Goal: Navigation & Orientation: Find specific page/section

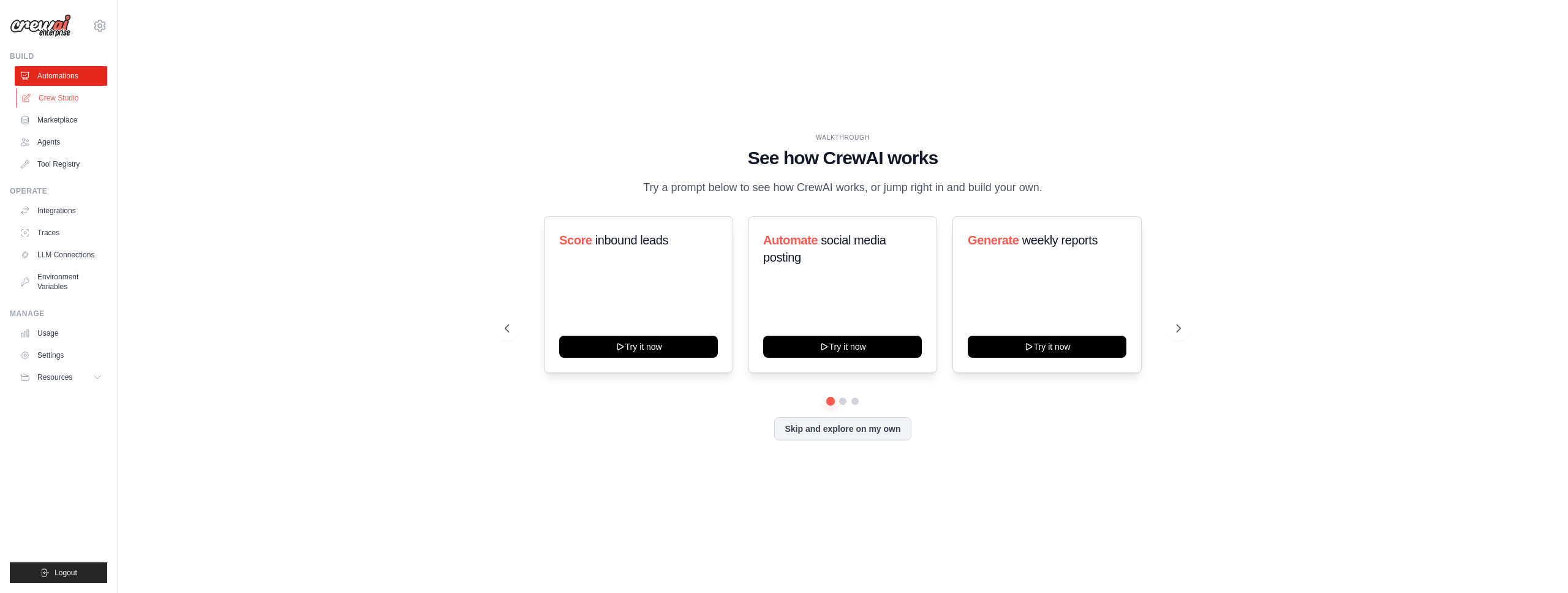
click at [81, 103] on link "Crew Studio" at bounding box center [62, 97] width 93 height 19
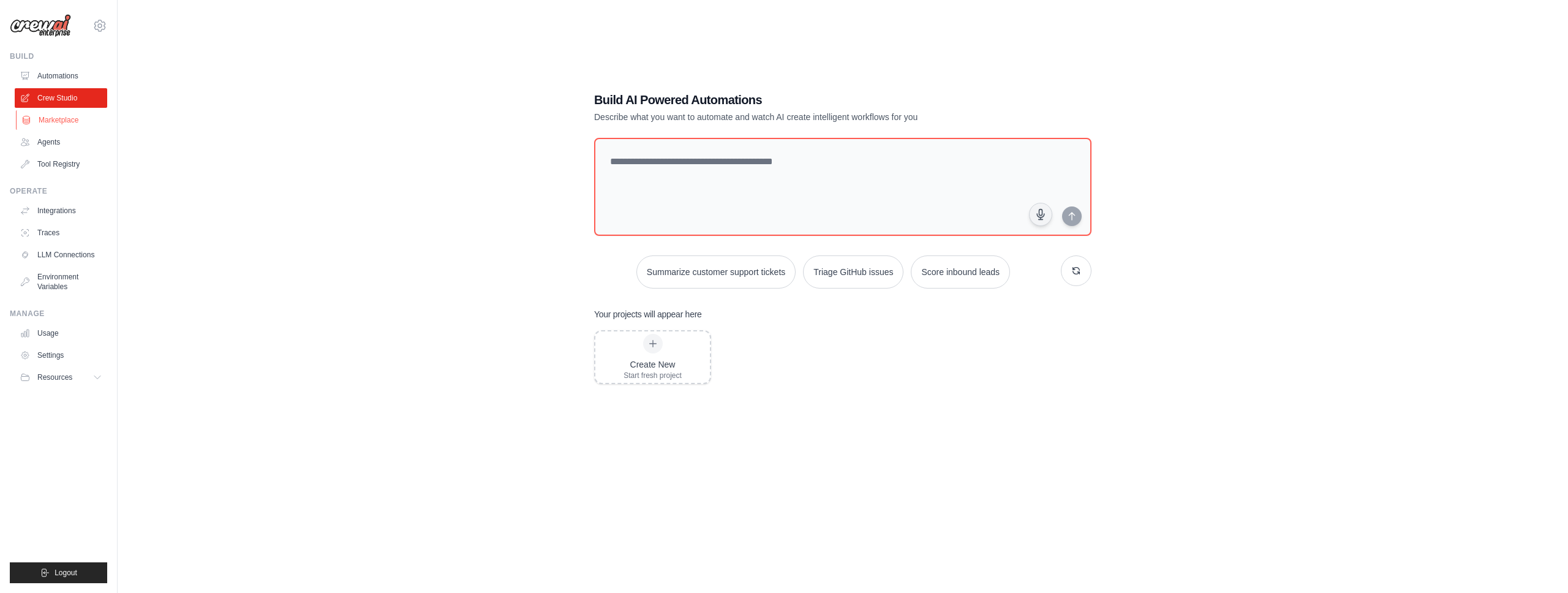
click at [77, 119] on link "Marketplace" at bounding box center [62, 120] width 93 height 19
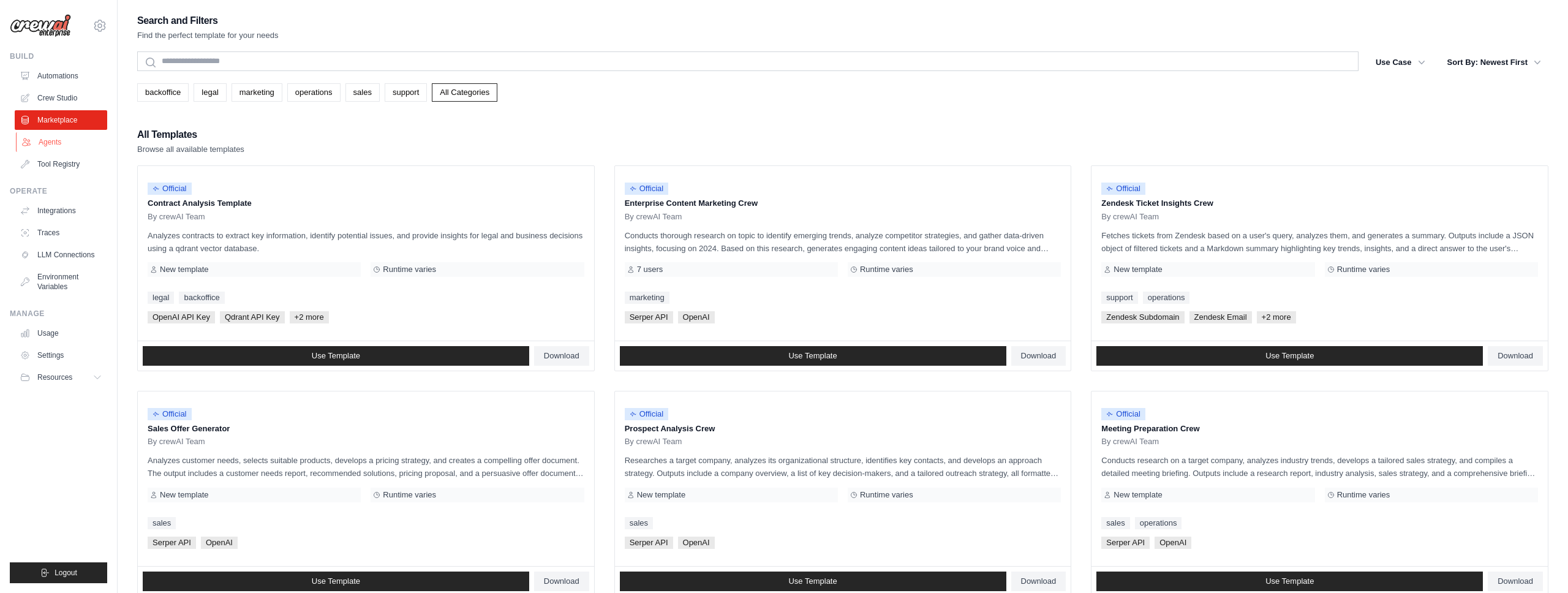
click at [63, 147] on link "Agents" at bounding box center [62, 142] width 93 height 19
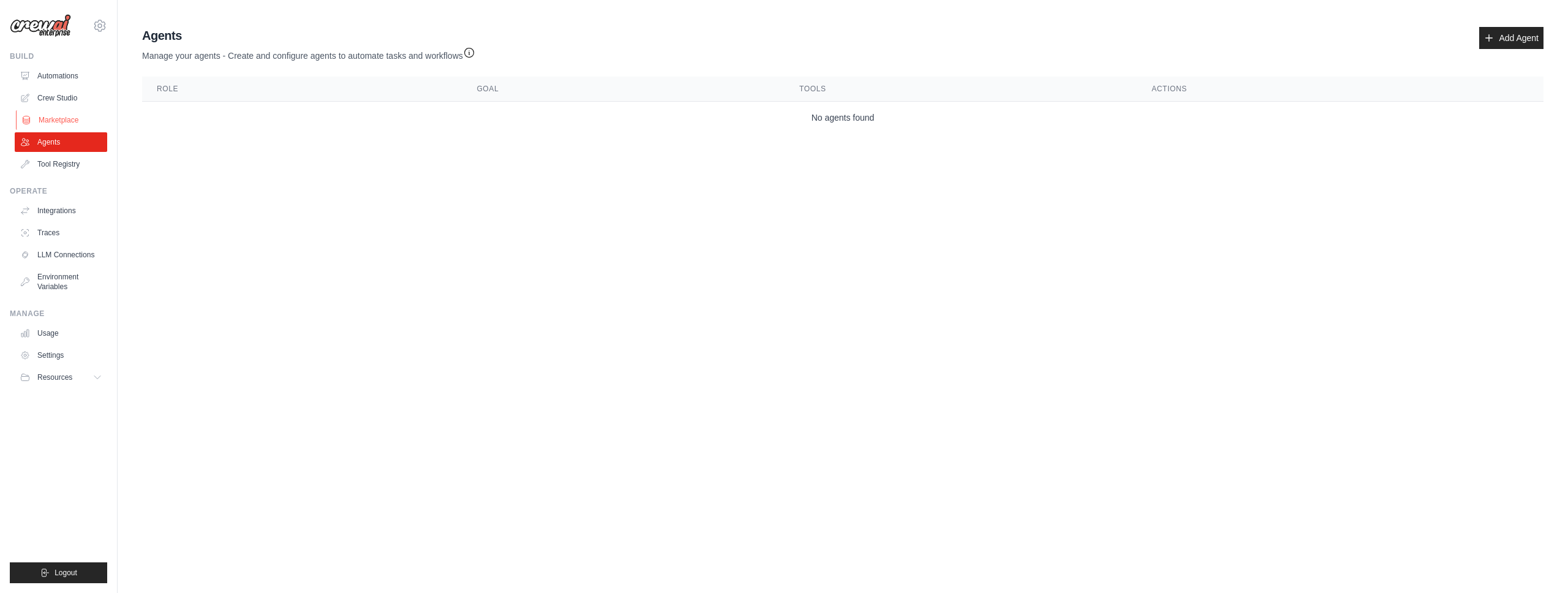
click at [56, 115] on link "Marketplace" at bounding box center [62, 120] width 93 height 19
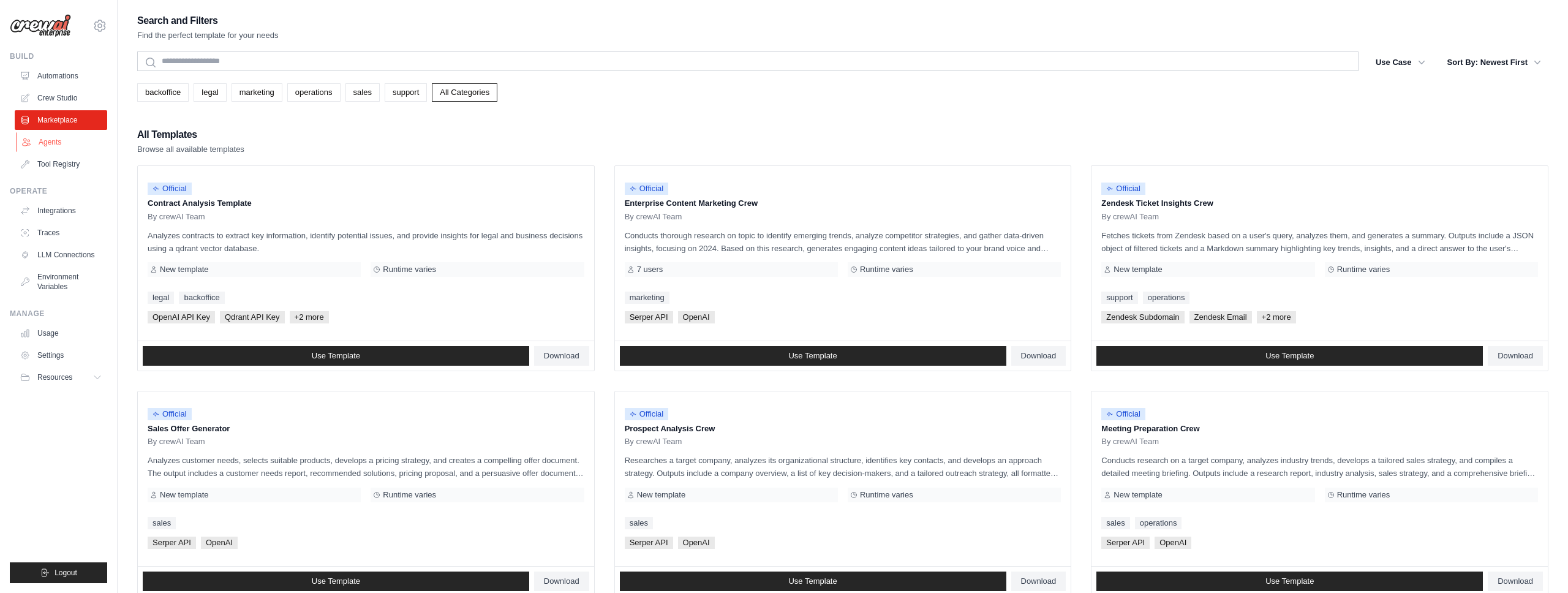
click at [56, 144] on link "Agents" at bounding box center [62, 142] width 93 height 19
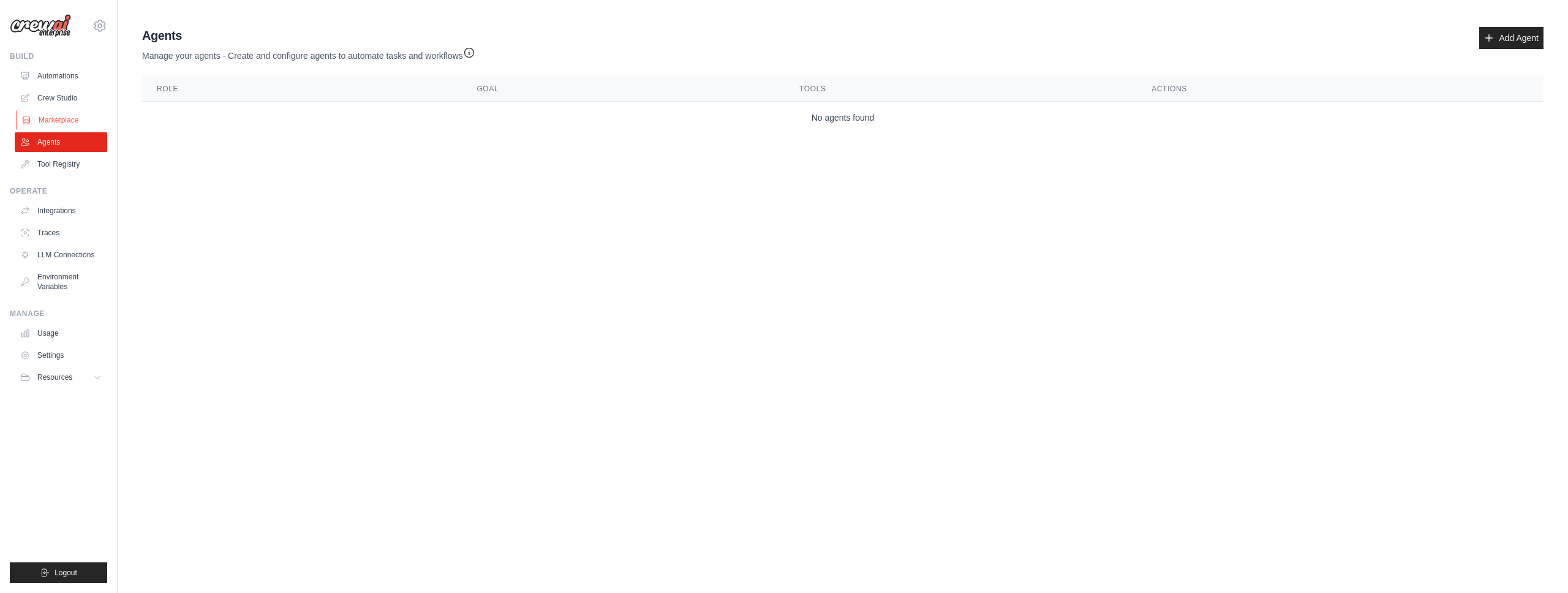
click at [49, 111] on link "Marketplace" at bounding box center [62, 120] width 93 height 19
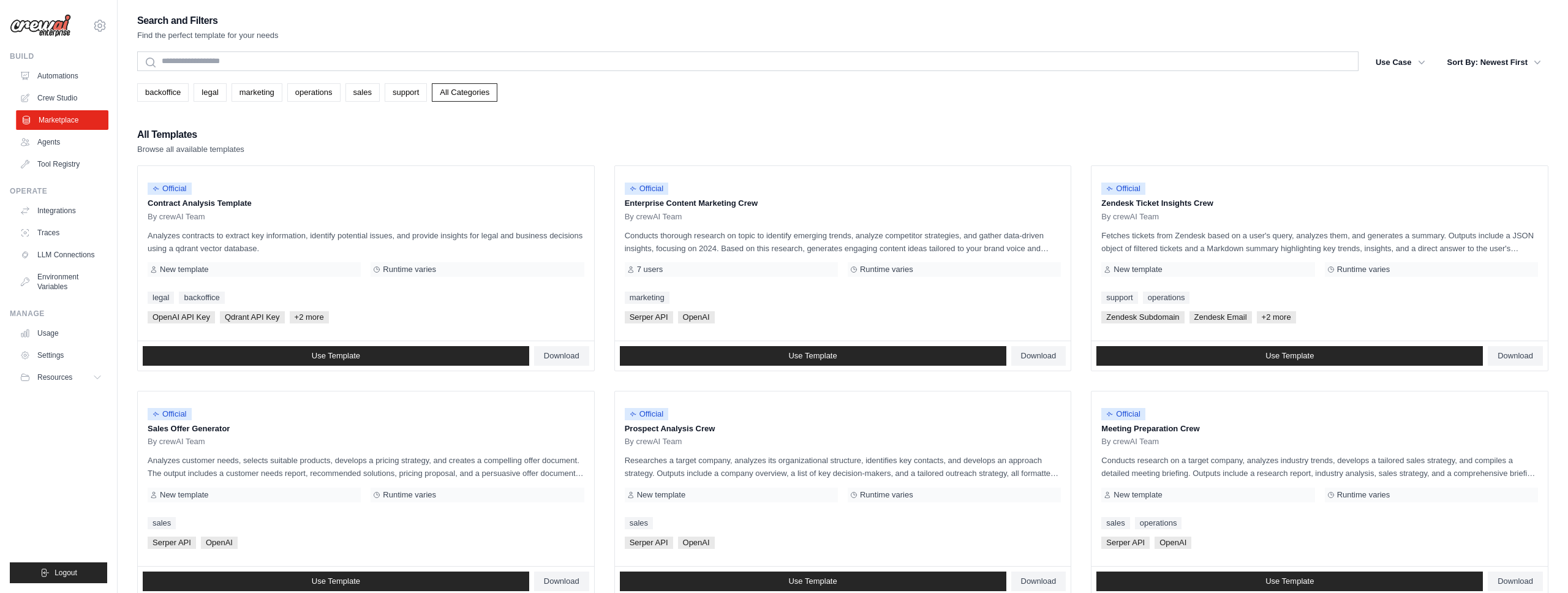
click at [45, 129] on link "Marketplace" at bounding box center [62, 120] width 93 height 19
click at [45, 141] on link "Agents" at bounding box center [62, 142] width 93 height 19
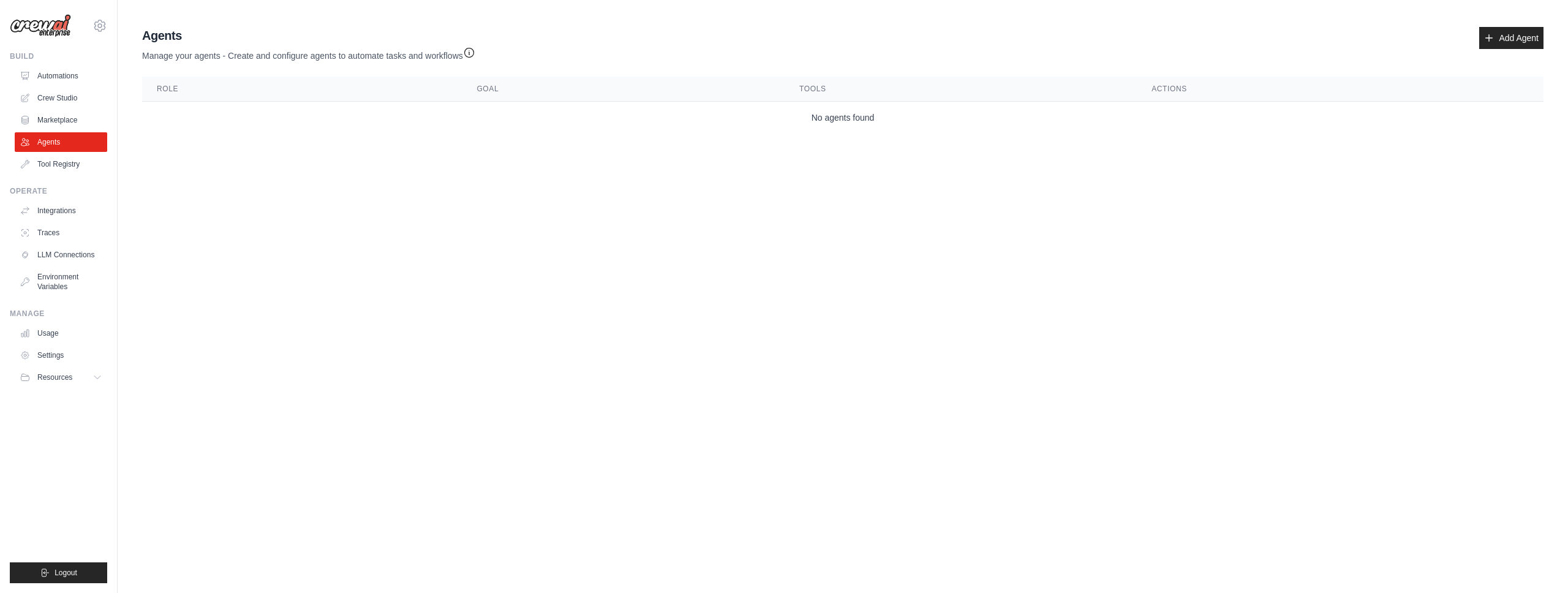
click at [1507, 53] on div "Agents Manage your agents - Create and configure agents to automate tasks and w…" at bounding box center [842, 44] width 1402 height 35
click at [1503, 37] on link "Add Agent" at bounding box center [1511, 37] width 65 height 22
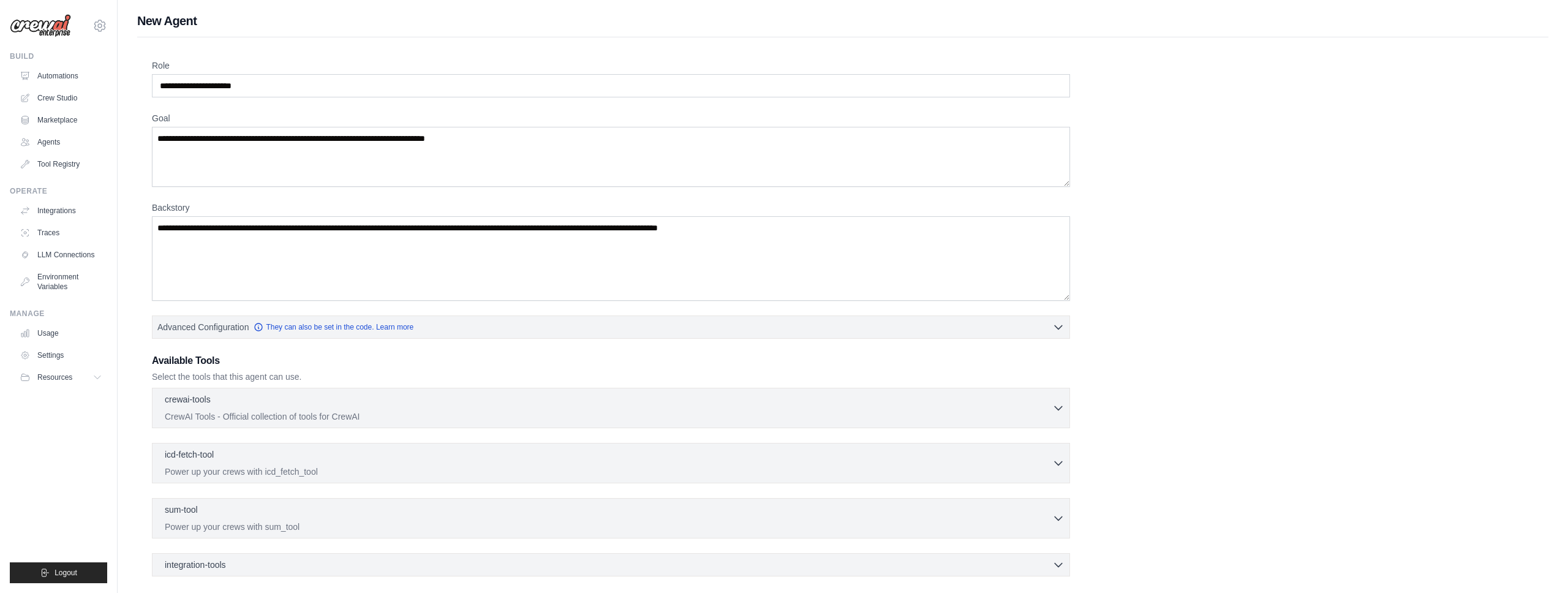
click at [1499, 41] on div "Role Goal Backstory Advanced Configuration They can also be set in the code. Le…" at bounding box center [842, 368] width 1411 height 663
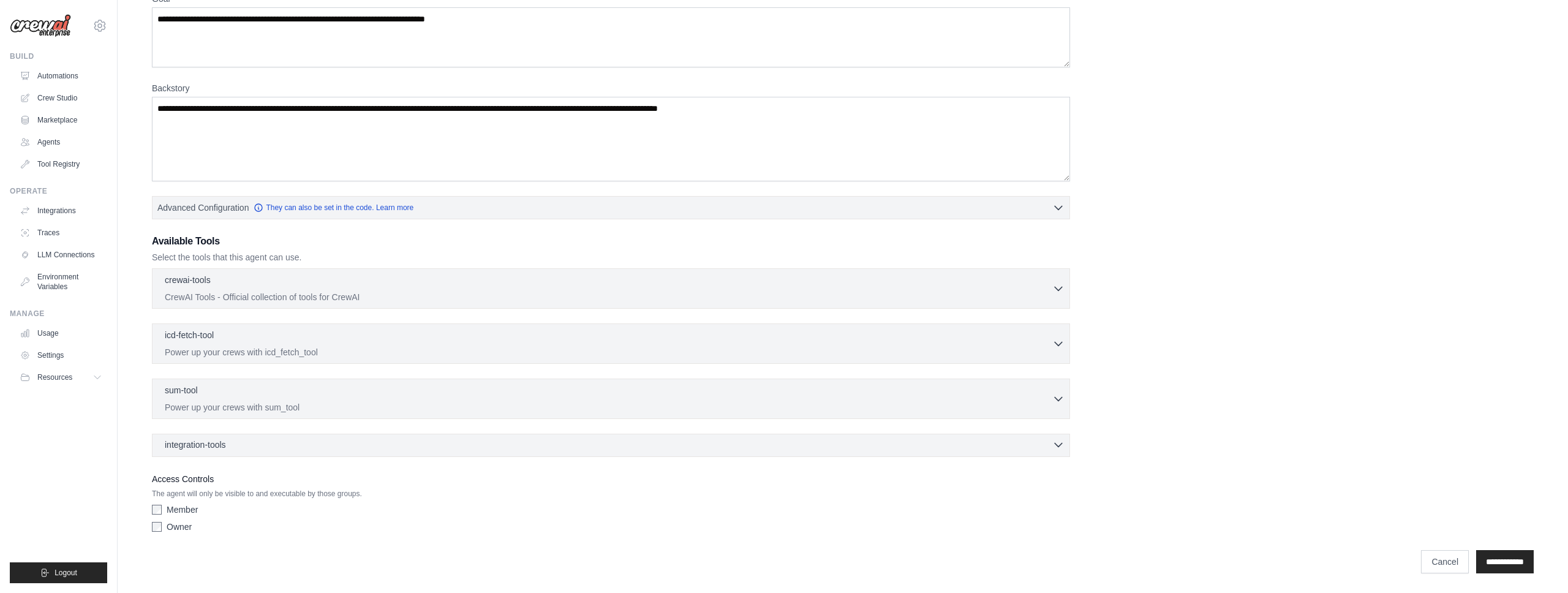
click at [265, 443] on div "integration-tools 0 selected" at bounding box center [614, 445] width 900 height 12
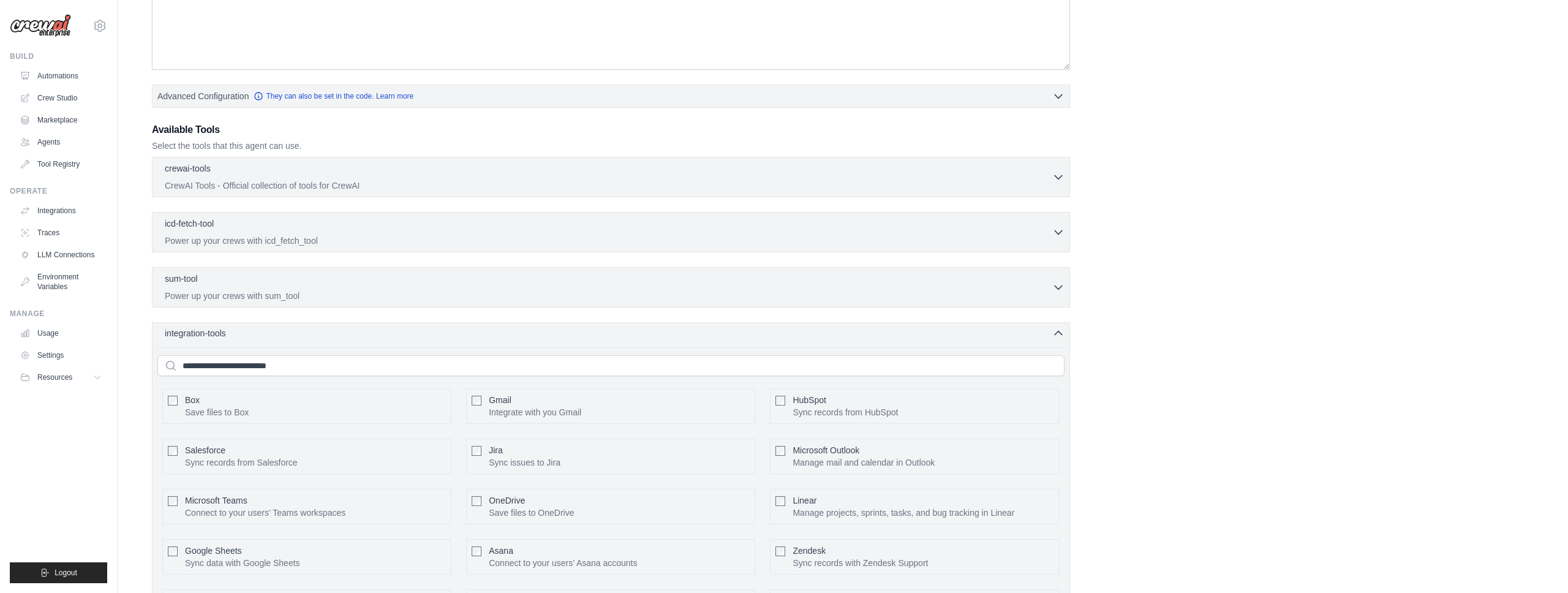
click at [330, 334] on div "integration-tools 0 selected" at bounding box center [614, 333] width 900 height 12
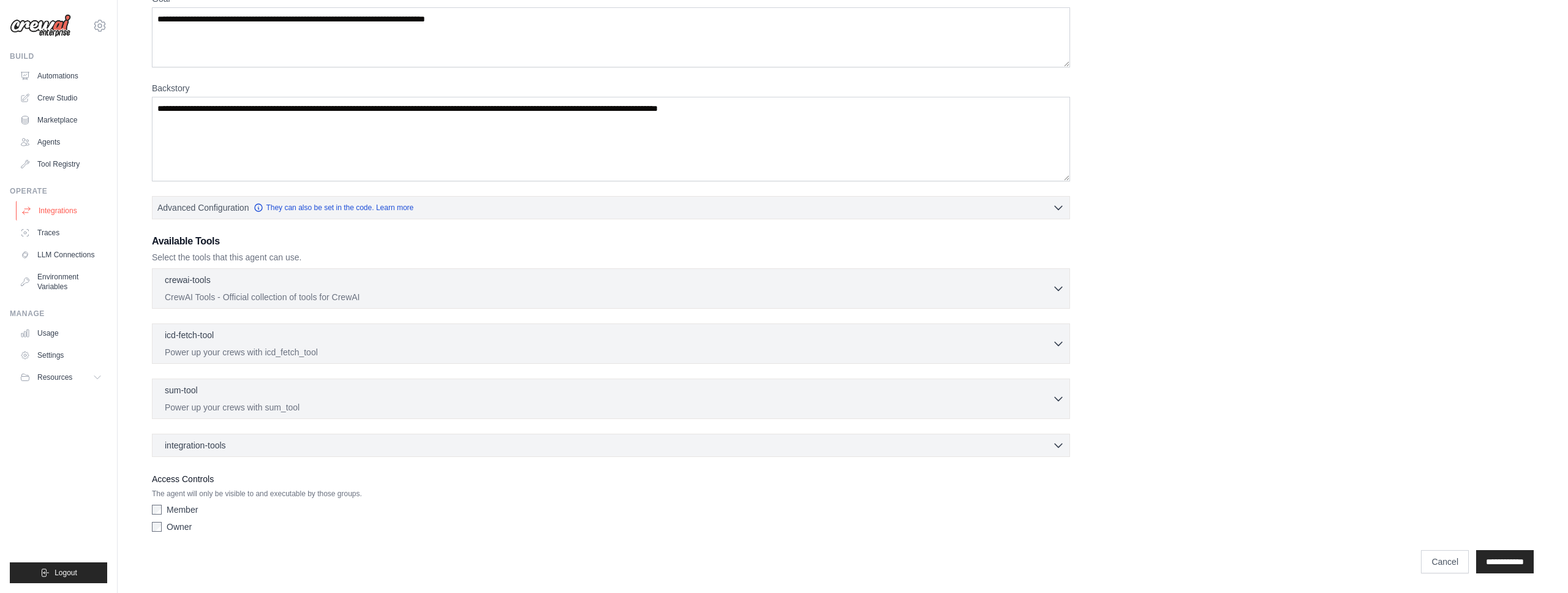
click at [65, 218] on link "Integrations" at bounding box center [62, 211] width 93 height 19
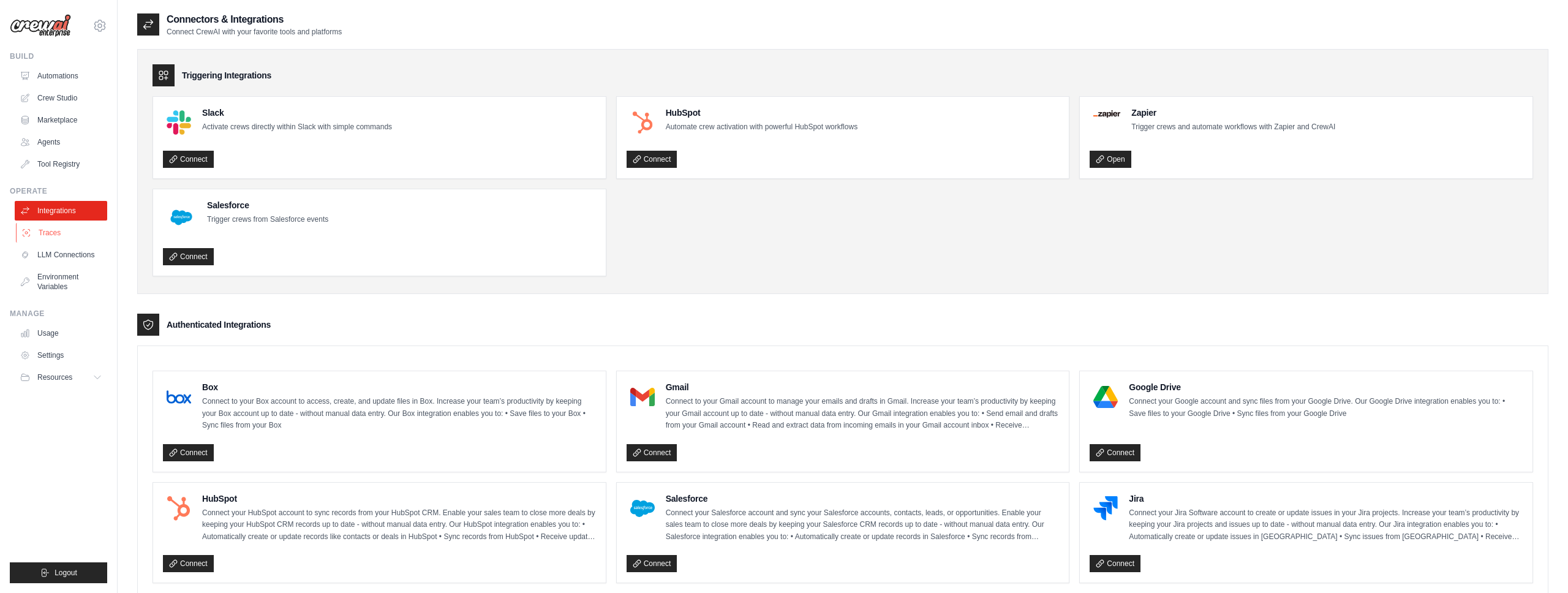
click at [60, 234] on link "Traces" at bounding box center [62, 233] width 93 height 19
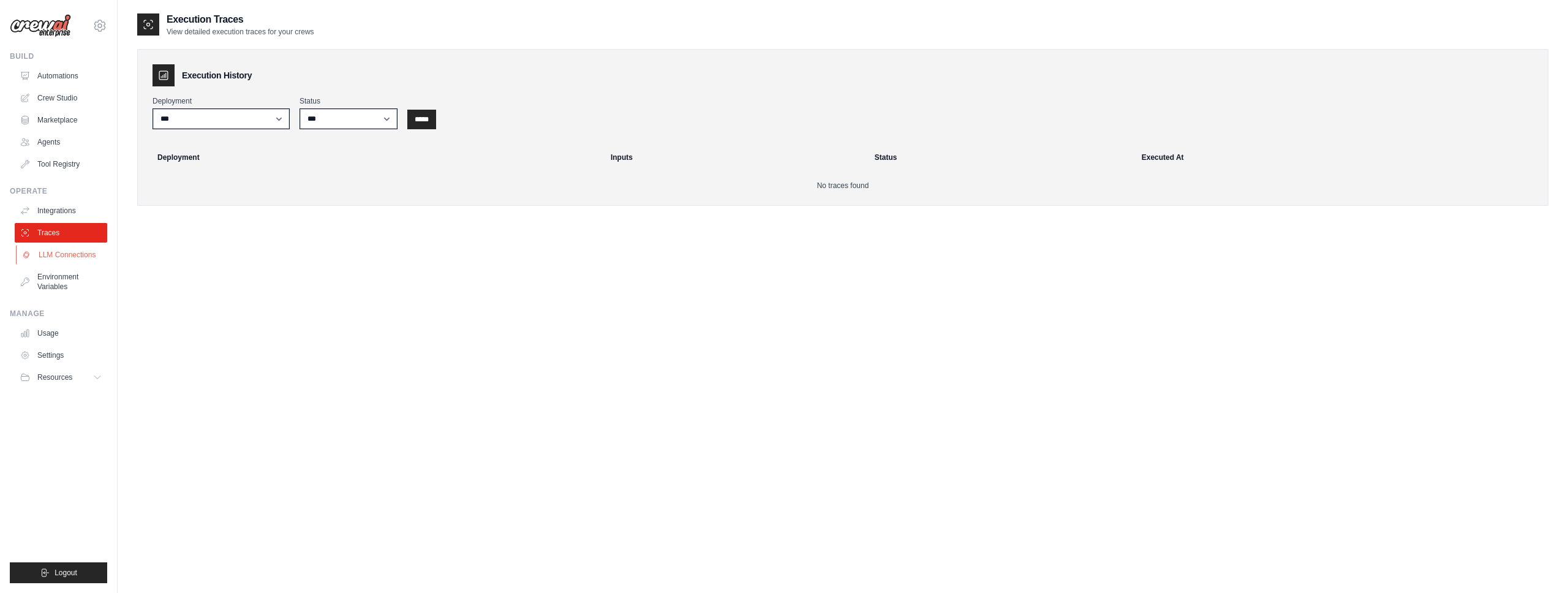
click at [56, 259] on link "LLM Connections" at bounding box center [62, 255] width 93 height 19
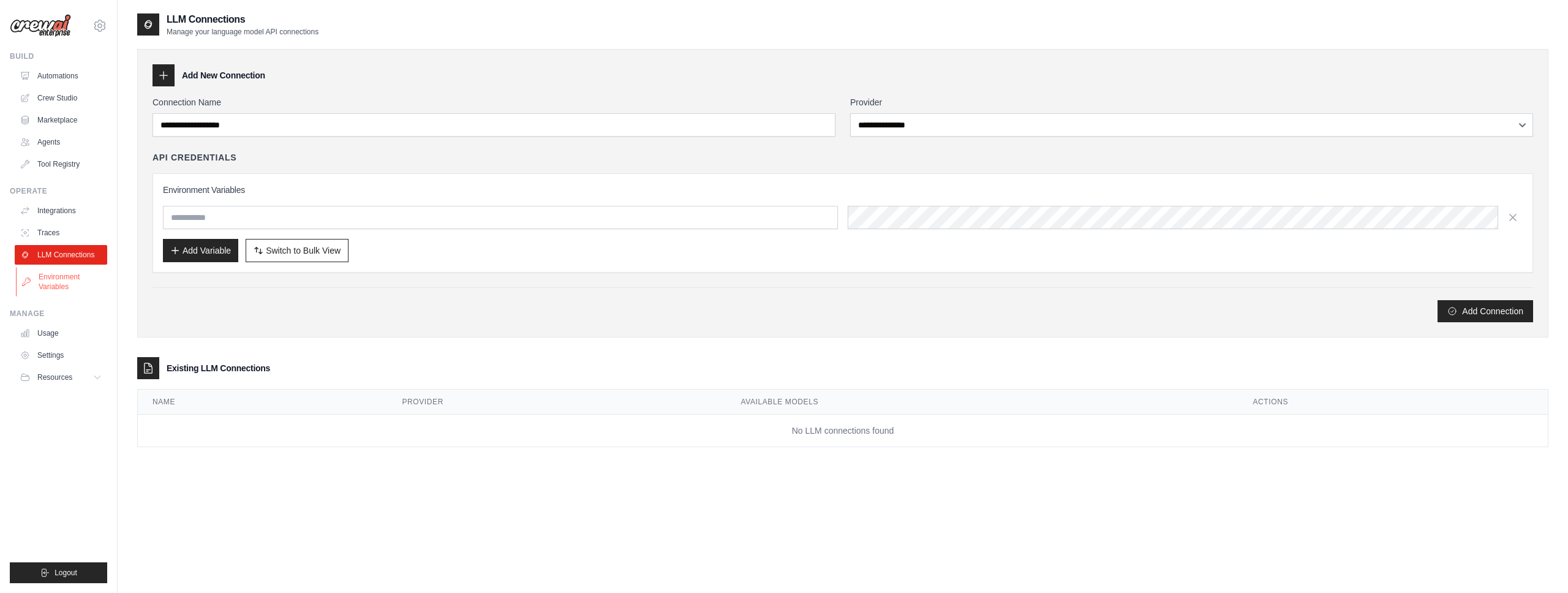
click at [56, 274] on link "Environment Variables" at bounding box center [62, 282] width 93 height 29
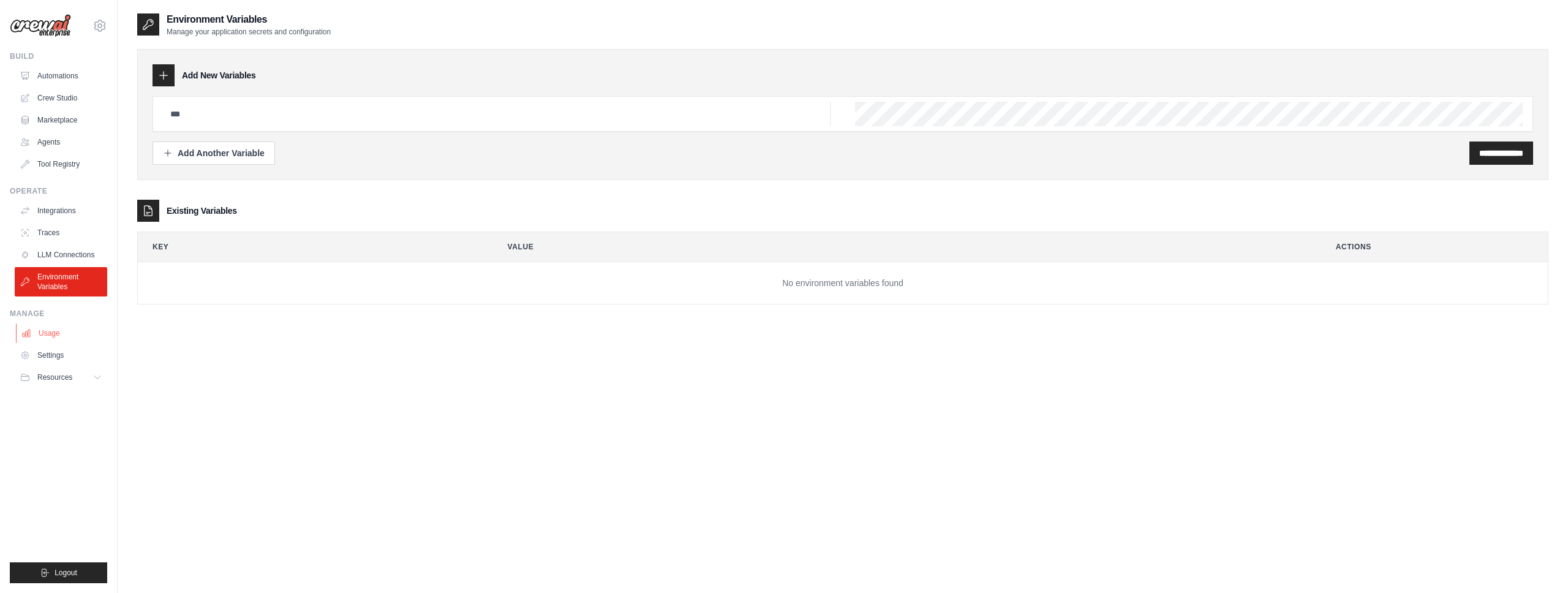
click at [50, 336] on link "Usage" at bounding box center [62, 333] width 93 height 19
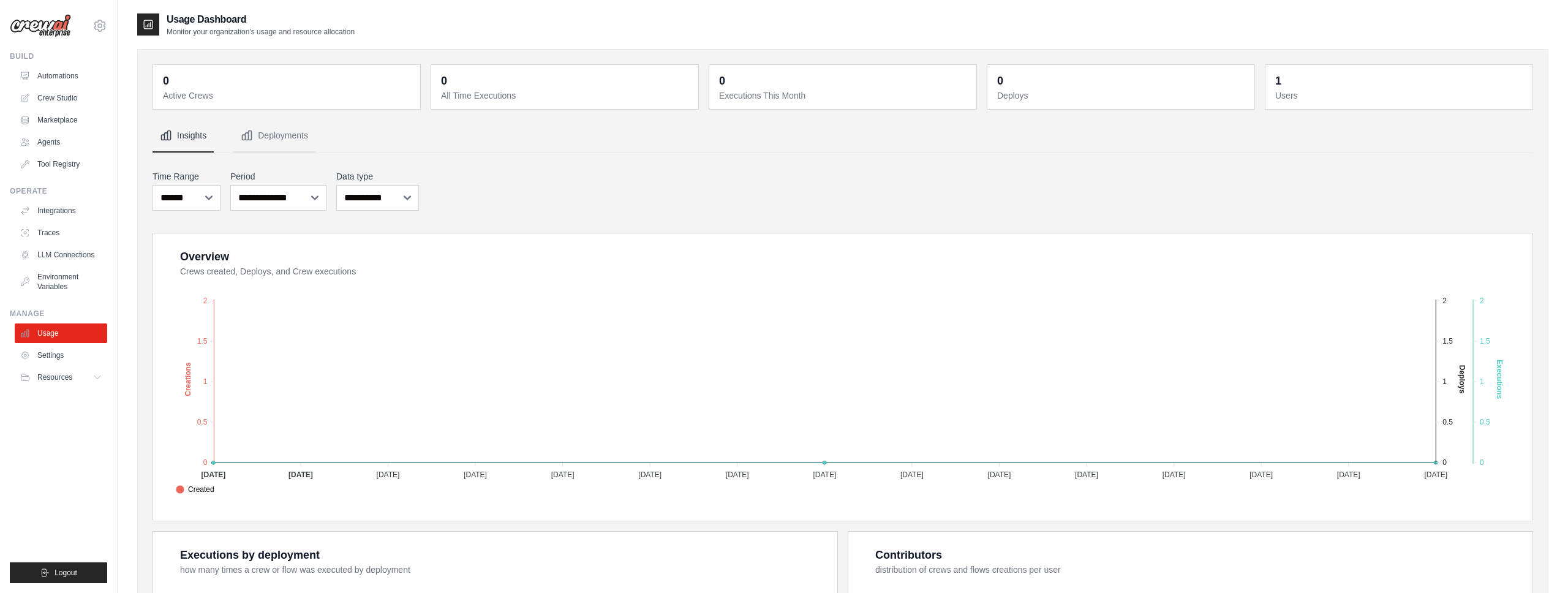
click at [47, 25] on img at bounding box center [41, 25] width 61 height 23
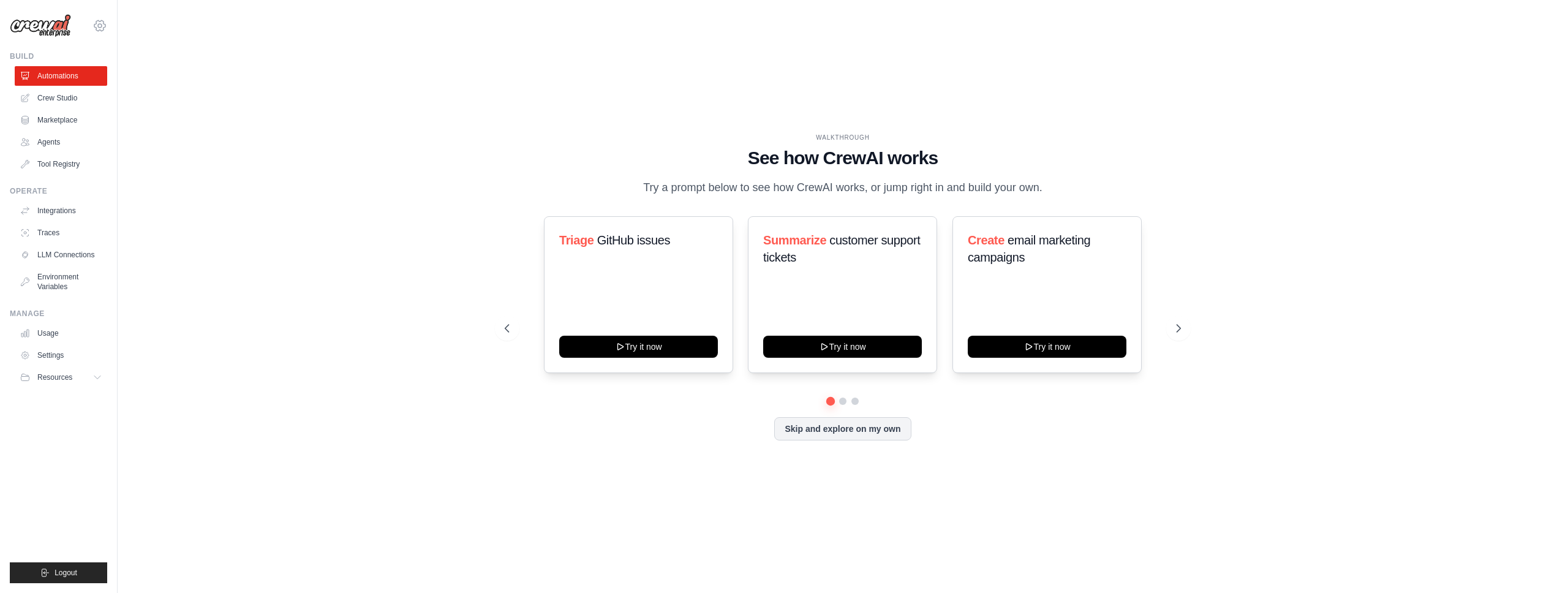
click at [103, 27] on icon at bounding box center [100, 26] width 15 height 15
click at [71, 376] on span "Resources" at bounding box center [56, 377] width 35 height 10
click at [63, 354] on link "Settings" at bounding box center [62, 355] width 93 height 19
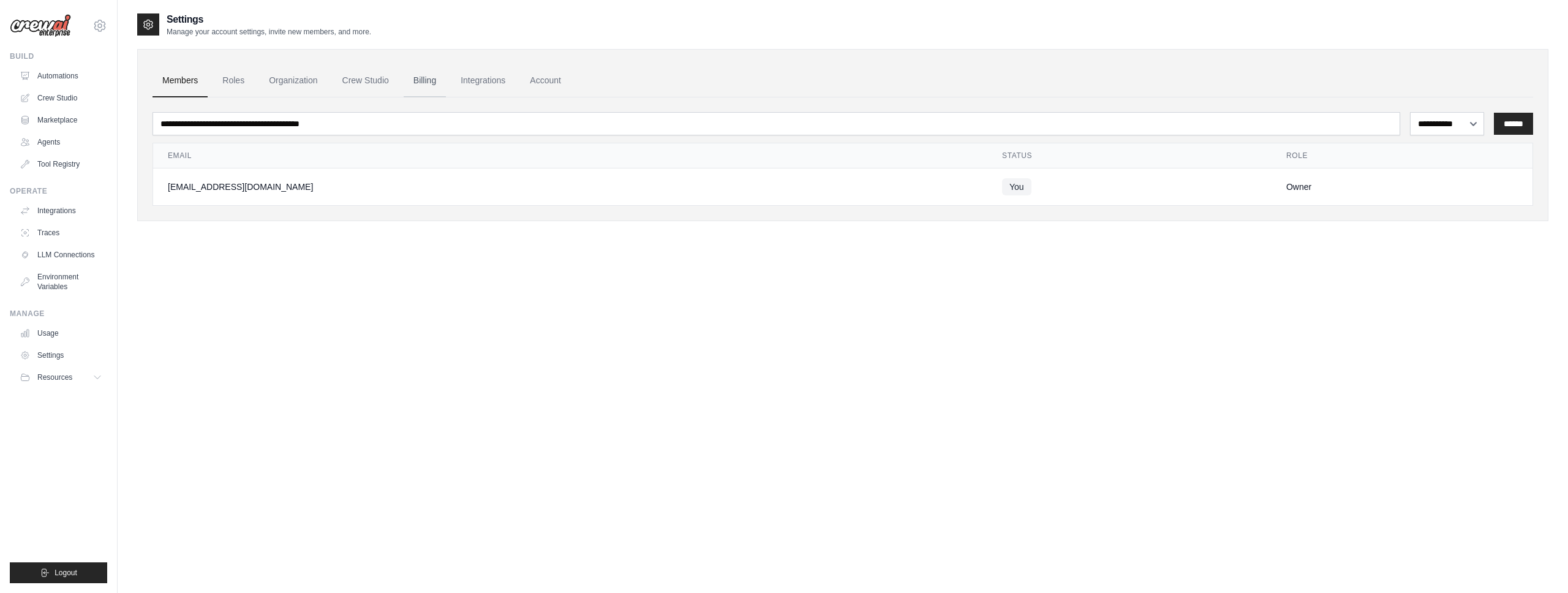
click at [424, 83] on link "Billing" at bounding box center [424, 81] width 42 height 33
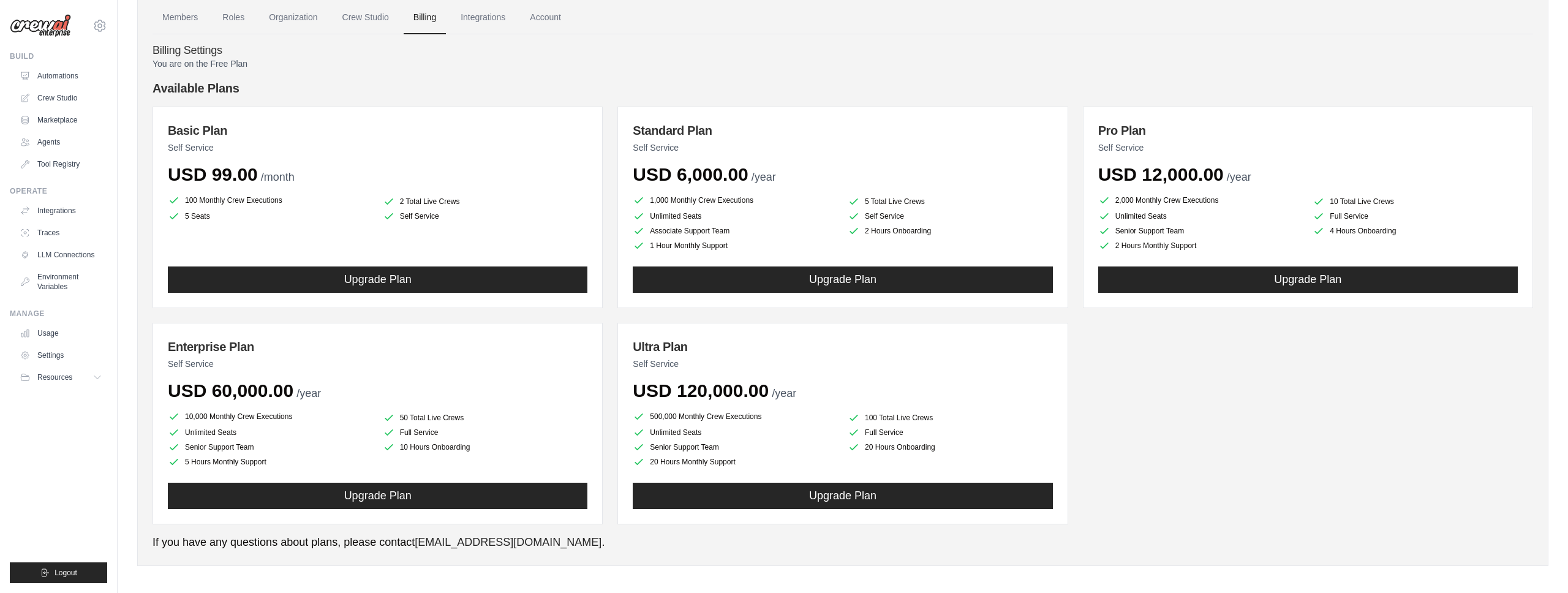
scroll to position [68, 0]
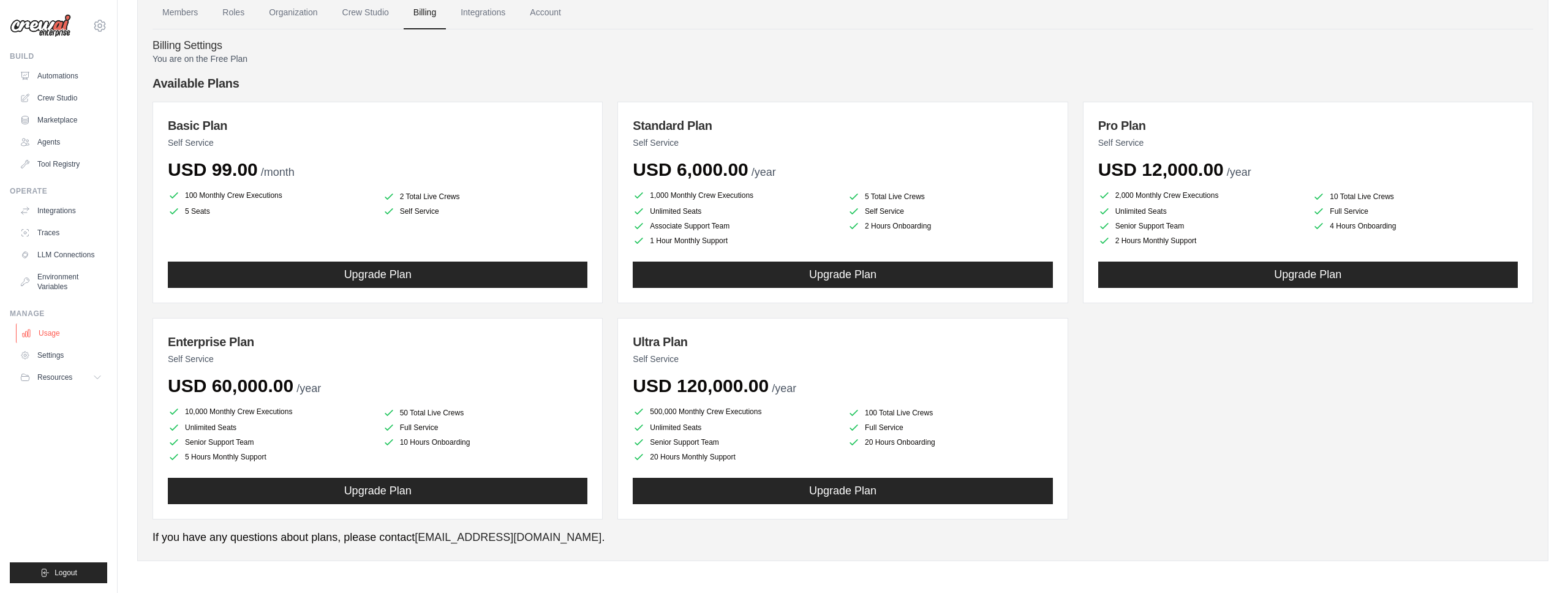
click at [47, 338] on link "Usage" at bounding box center [62, 333] width 93 height 19
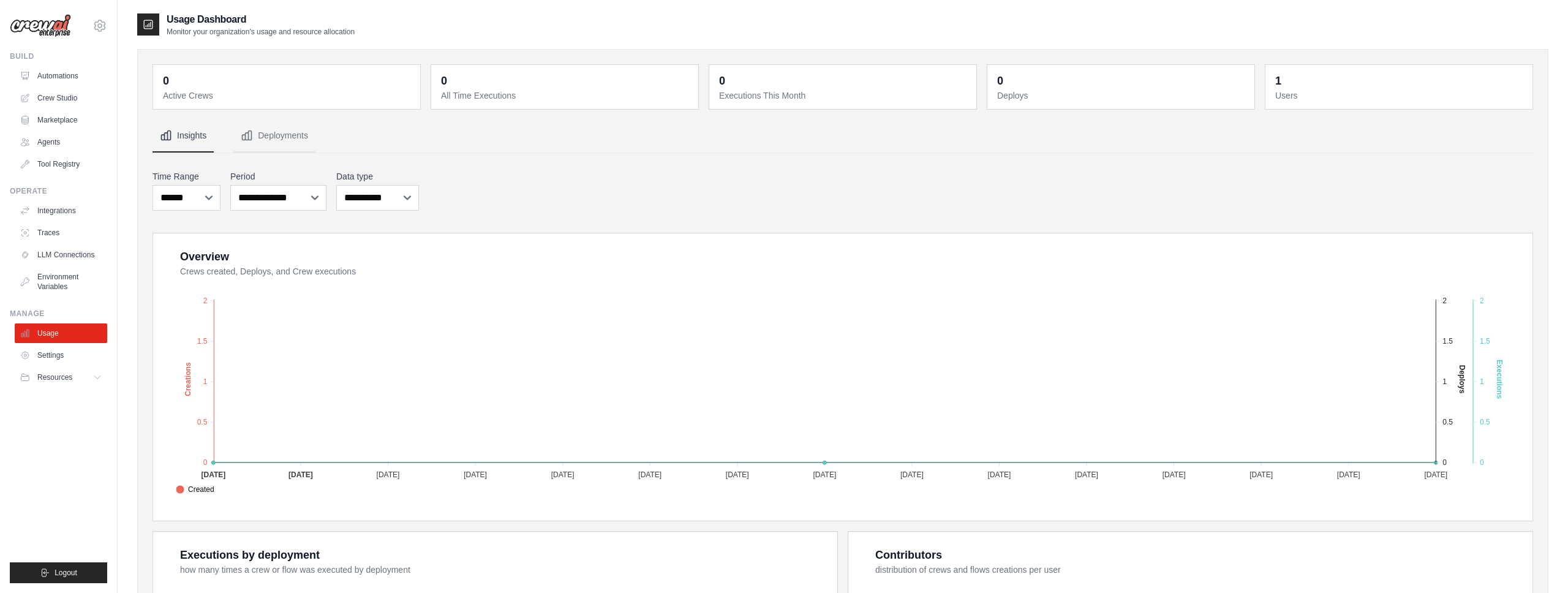
click at [66, 388] on ul "Build Automations Crew Studio Marketplace Agents" at bounding box center [59, 317] width 97 height 532
click at [66, 380] on span "Resources" at bounding box center [56, 377] width 35 height 10
click at [64, 418] on span "GitHub" at bounding box center [55, 418] width 23 height 10
click at [65, 400] on span "Documentation" at bounding box center [68, 398] width 50 height 10
click at [83, 71] on link "Automations" at bounding box center [62, 75] width 93 height 19
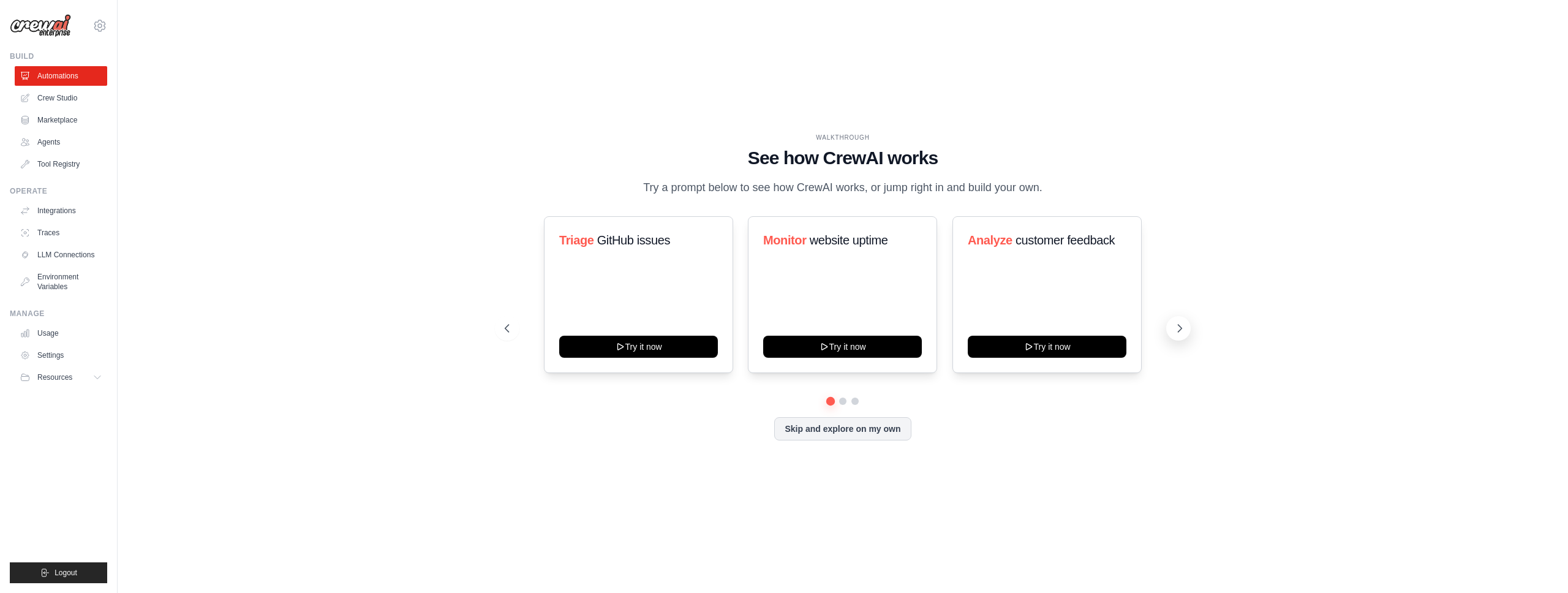
click at [1176, 325] on icon at bounding box center [1179, 328] width 12 height 12
click at [392, 0] on main "WALKTHROUGH See how CrewAI works Try a prompt below to see how CrewAI works, or…" at bounding box center [843, 296] width 1450 height 593
